Goal: Information Seeking & Learning: Learn about a topic

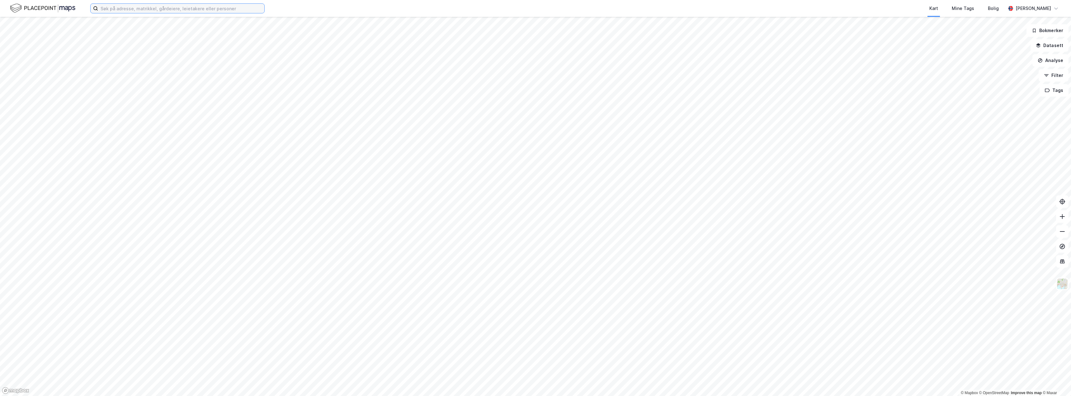
click at [171, 7] on input at bounding box center [181, 8] width 166 height 9
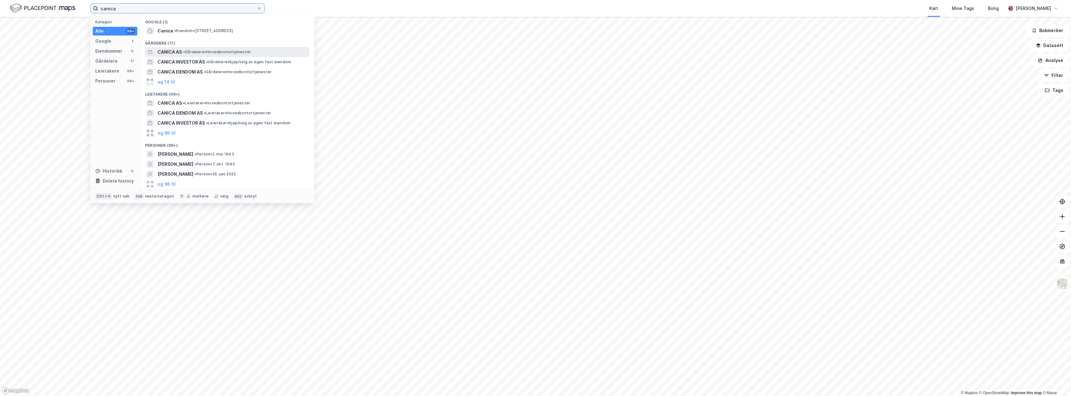
type input "canica"
click at [207, 53] on span "• Gårdeiere • Hovedkontortjenester" at bounding box center [217, 51] width 68 height 5
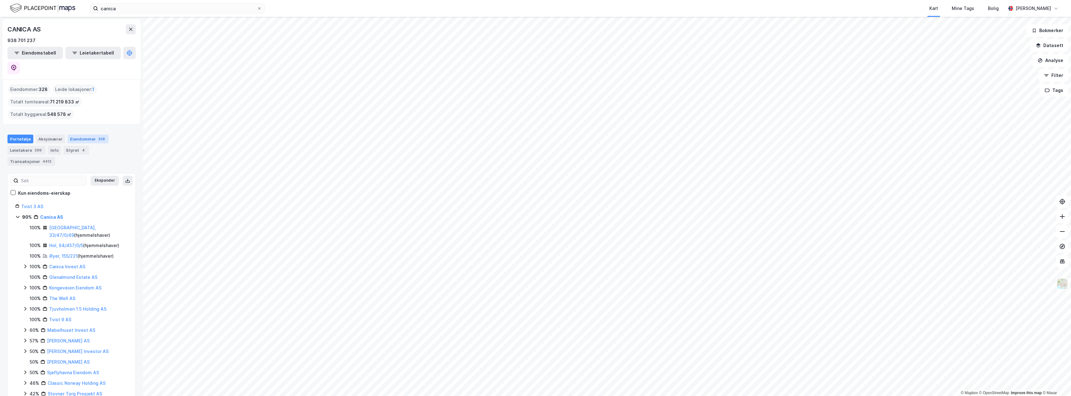
click at [87, 134] on div "Eiendommer 328" at bounding box center [88, 138] width 41 height 9
